Goal: Find specific fact: Find specific fact

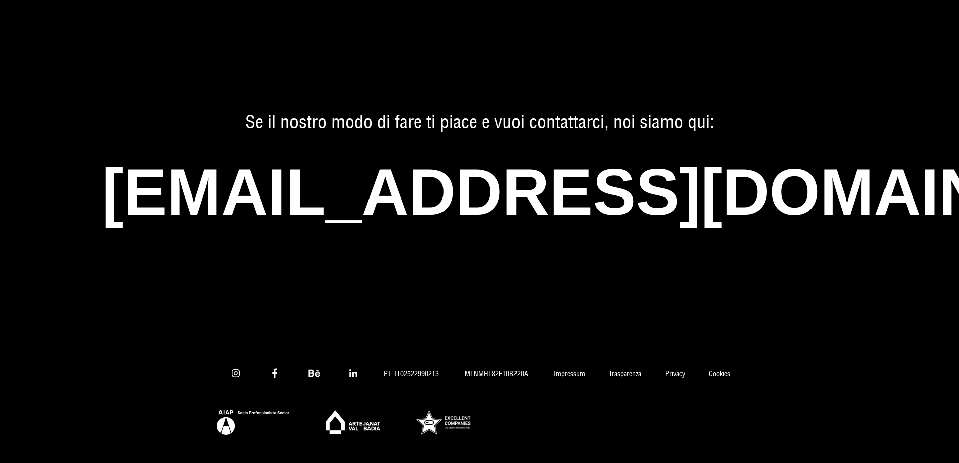
scroll to position [6624, 0]
click at [576, 370] on link "Impressum" at bounding box center [569, 374] width 55 height 9
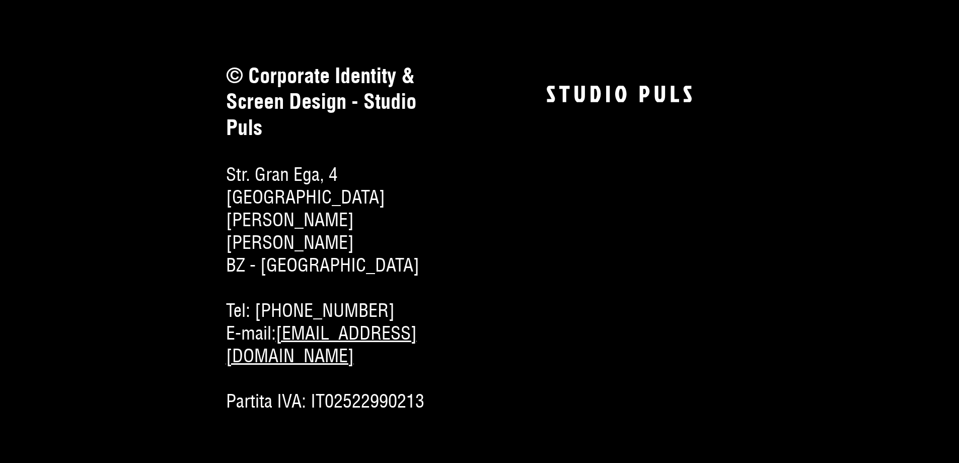
scroll to position [352, 0]
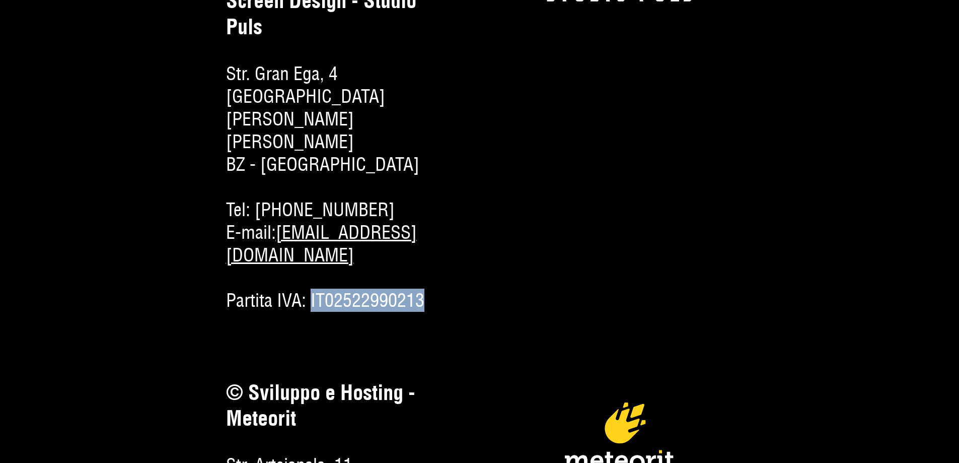
drag, startPoint x: 419, startPoint y: 297, endPoint x: 293, endPoint y: 298, distance: 125.9
click at [293, 298] on div "Partita IVA: IT02522990213" at bounding box center [340, 300] width 229 height 23
copy span "IT02522990213"
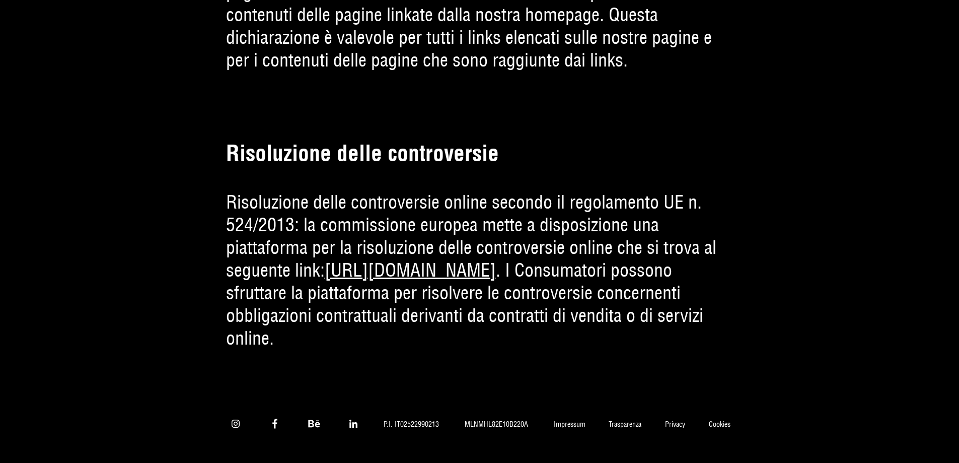
scroll to position [2135, 0]
drag, startPoint x: 439, startPoint y: 417, endPoint x: 399, endPoint y: 422, distance: 40.5
click at [399, 422] on span "P.I. IT02522990213" at bounding box center [411, 424] width 79 height 9
copy span "02522990213"
click at [564, 420] on link "Impressum" at bounding box center [569, 424] width 55 height 9
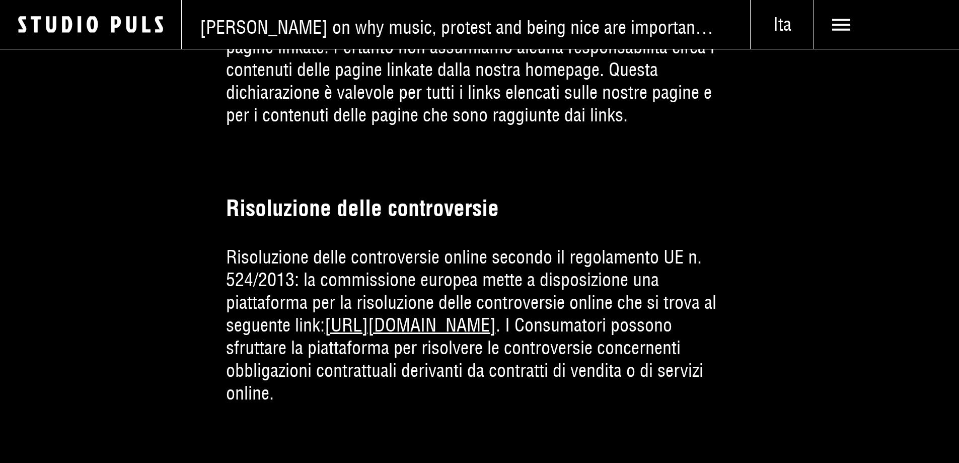
scroll to position [2135, 0]
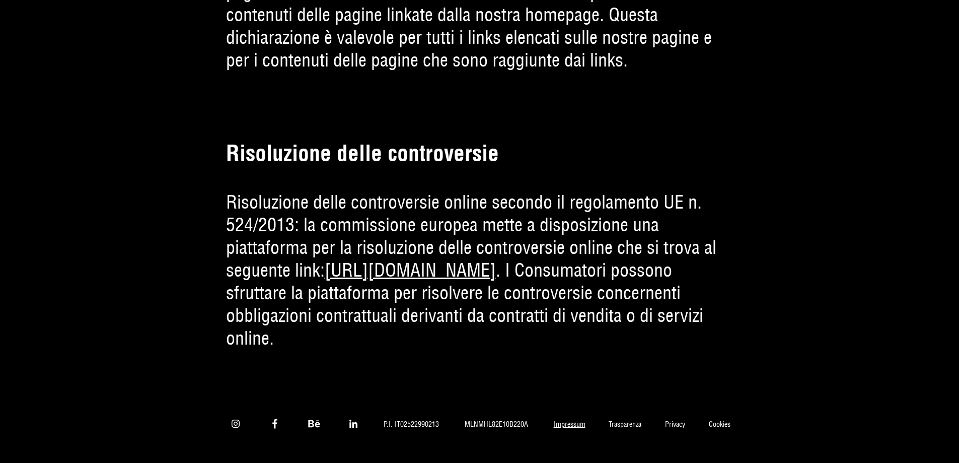
click at [561, 421] on link "Impressum" at bounding box center [569, 424] width 55 height 9
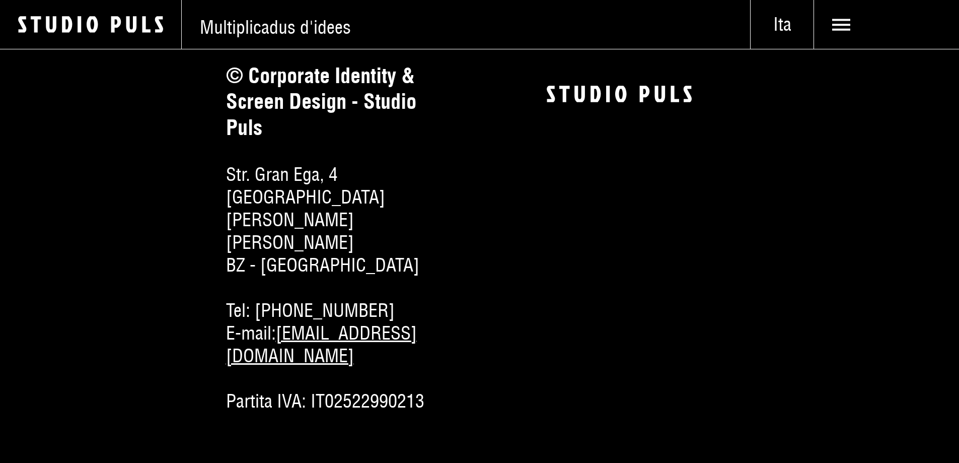
scroll to position [201, 0]
